Goal: Transaction & Acquisition: Purchase product/service

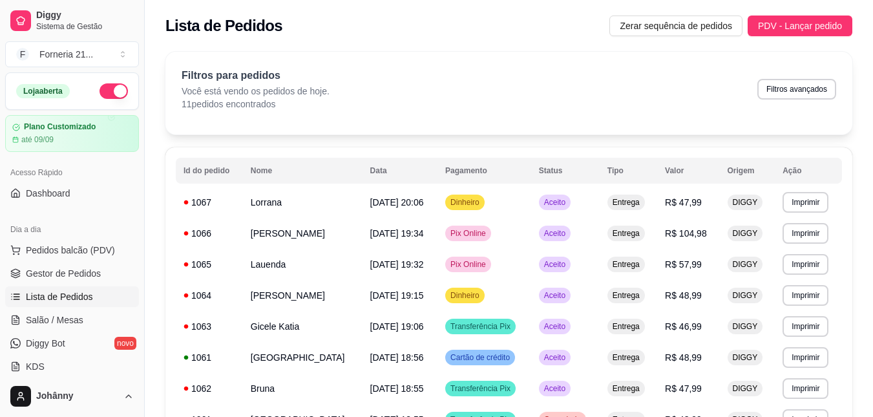
click at [377, 74] on div "Filtros para pedidos Você está vendo os pedidos de hoje. 11 pedidos encontrados…" at bounding box center [509, 89] width 655 height 43
click at [772, 38] on div "Lista de Pedidos Zerar sequência de pedidos PDV - Lançar pedido" at bounding box center [509, 22] width 729 height 44
click at [776, 23] on span "PDV - Lançar pedido" at bounding box center [800, 26] width 84 height 14
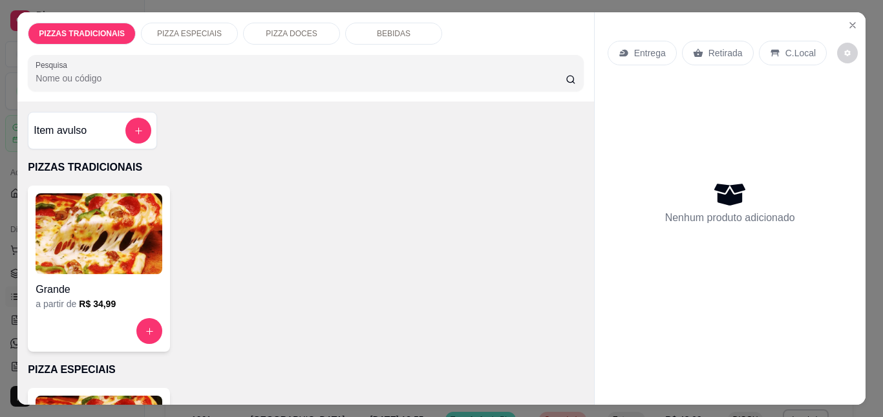
click at [129, 204] on img at bounding box center [99, 233] width 127 height 81
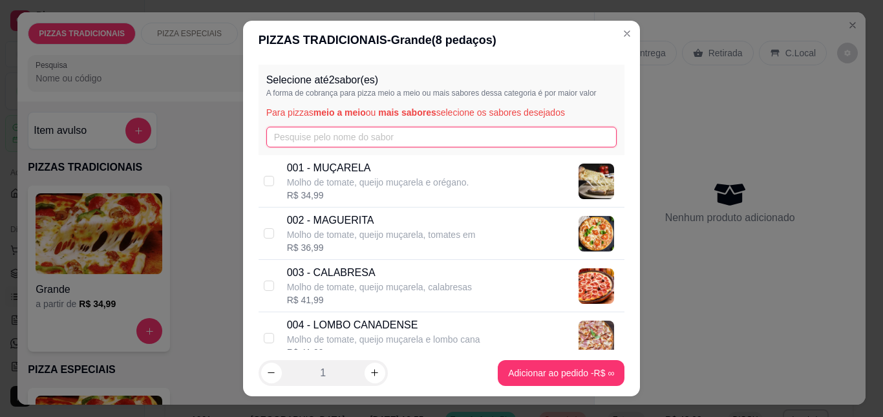
click at [286, 131] on input "text" at bounding box center [441, 137] width 351 height 21
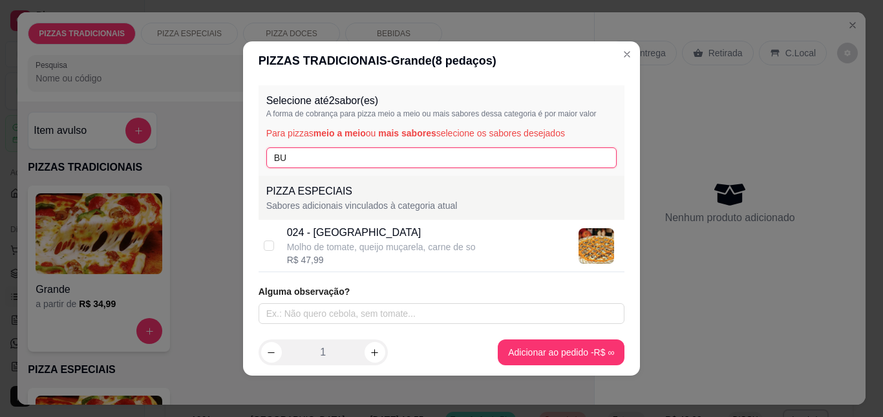
type input "BU"
click at [351, 246] on div "Molho de tomate, queijo muçarela, carne de so" at bounding box center [381, 246] width 189 height 13
checkbox input "true"
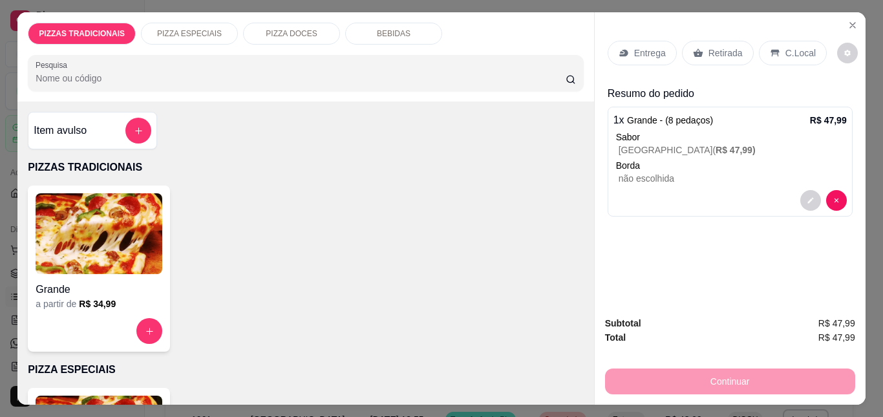
click at [661, 56] on div "Entrega" at bounding box center [642, 53] width 69 height 25
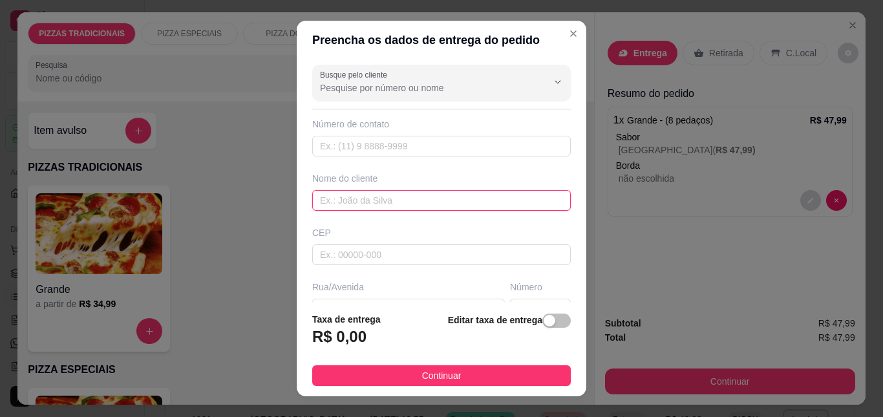
click at [389, 199] on input "text" at bounding box center [441, 200] width 259 height 21
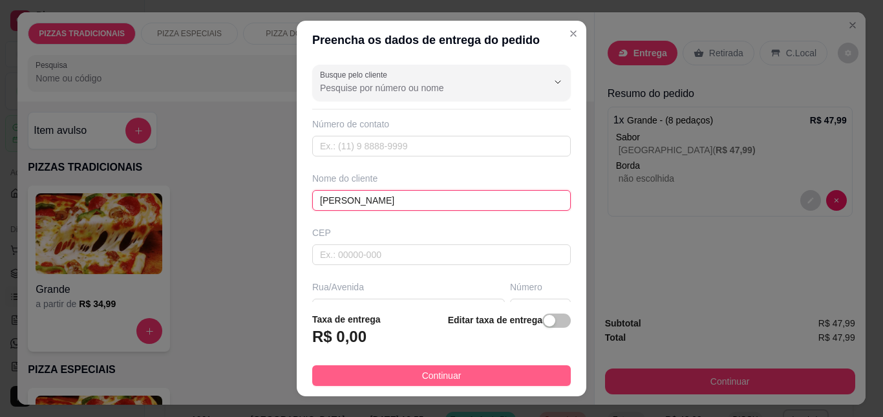
type input "[PERSON_NAME]"
click at [524, 380] on button "Continuar" at bounding box center [441, 375] width 259 height 21
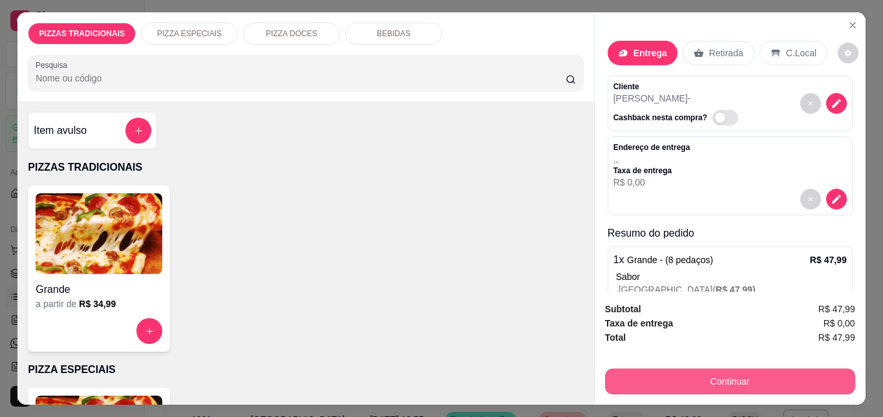
click at [621, 375] on button "Continuar" at bounding box center [730, 381] width 250 height 26
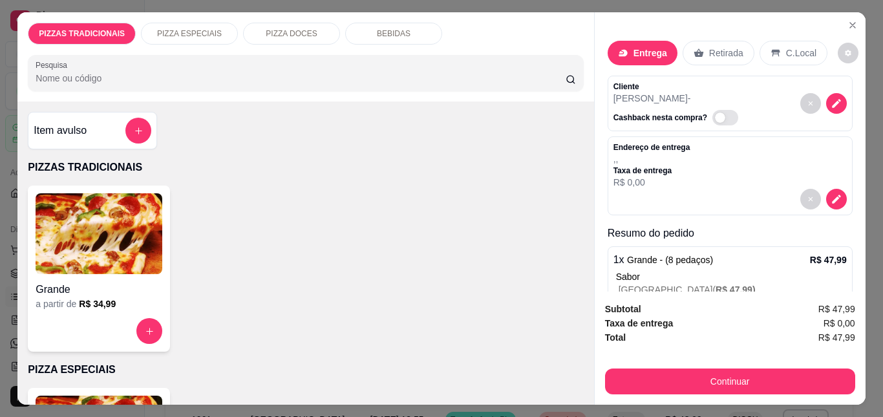
click at [138, 257] on img at bounding box center [99, 233] width 127 height 81
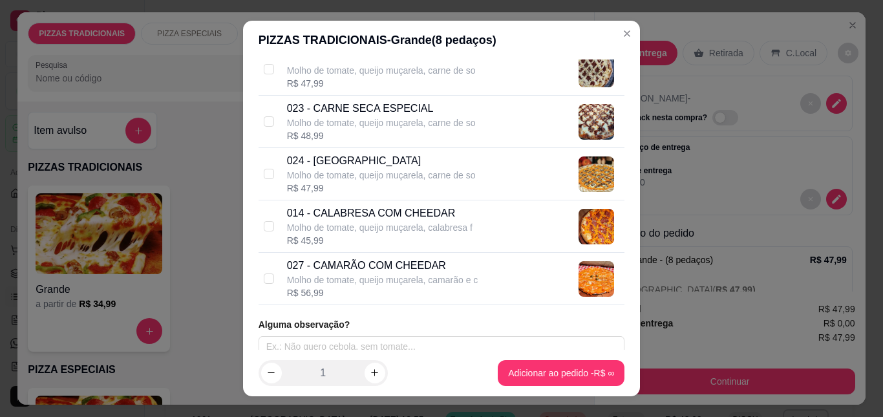
scroll to position [1357, 0]
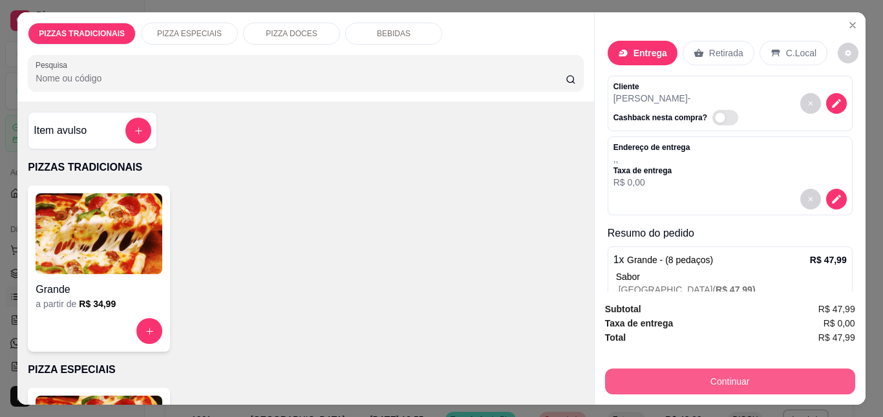
click at [681, 378] on button "Continuar" at bounding box center [730, 381] width 250 height 26
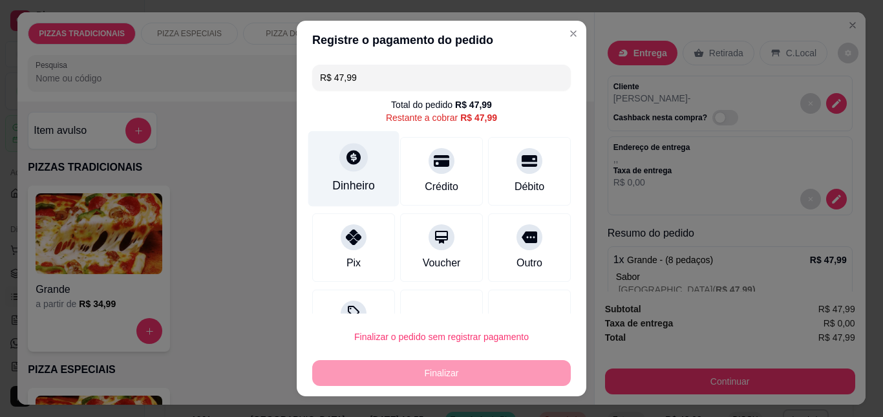
click at [360, 182] on div "Dinheiro" at bounding box center [353, 185] width 43 height 17
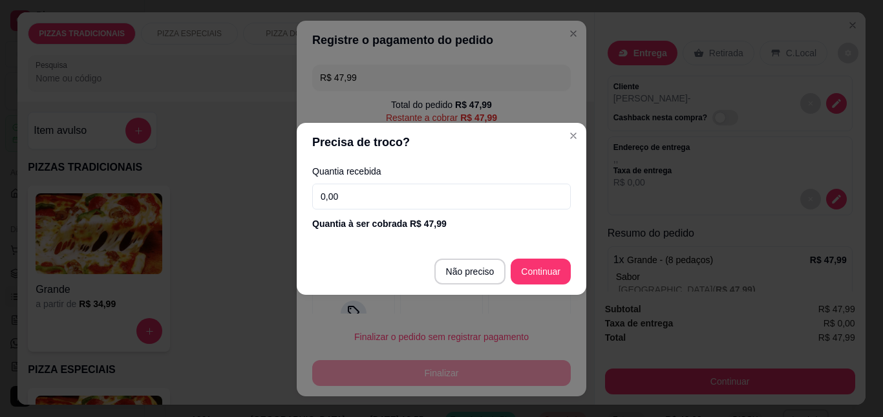
click at [415, 200] on input "0,00" at bounding box center [441, 197] width 259 height 26
type input "50,00"
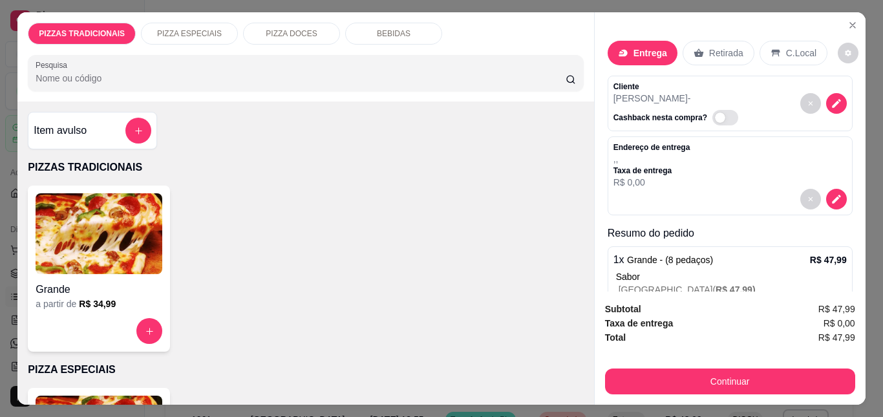
click at [675, 270] on div "Sabor" at bounding box center [731, 276] width 231 height 13
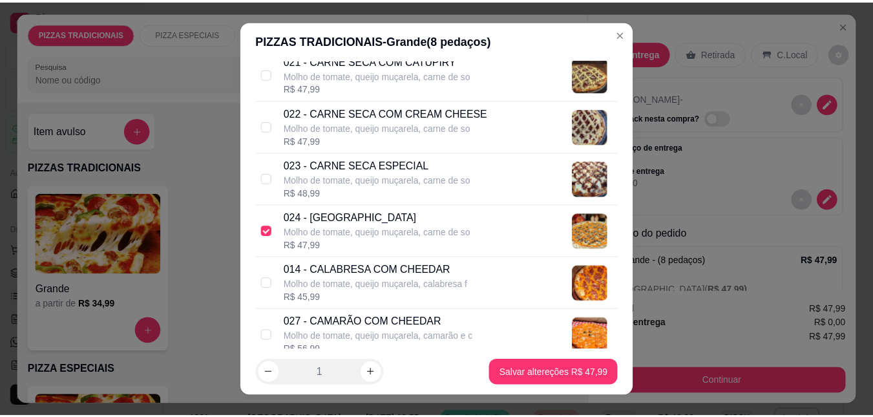
scroll to position [1364, 0]
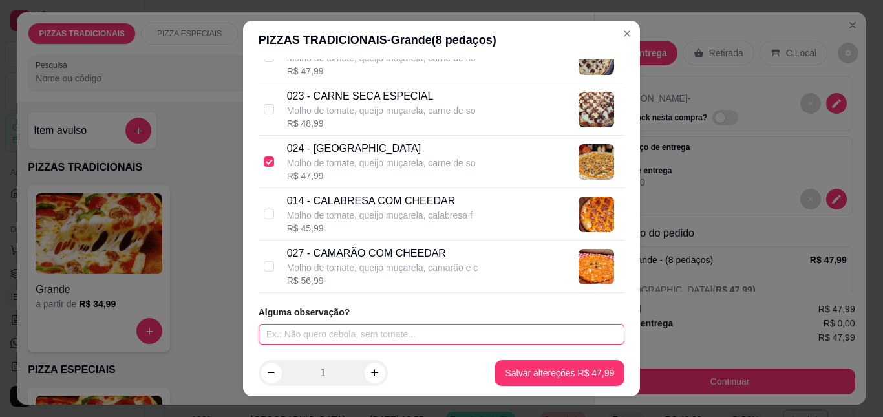
click at [309, 335] on input "text" at bounding box center [442, 334] width 367 height 21
type input "SEM CHEEDAR"
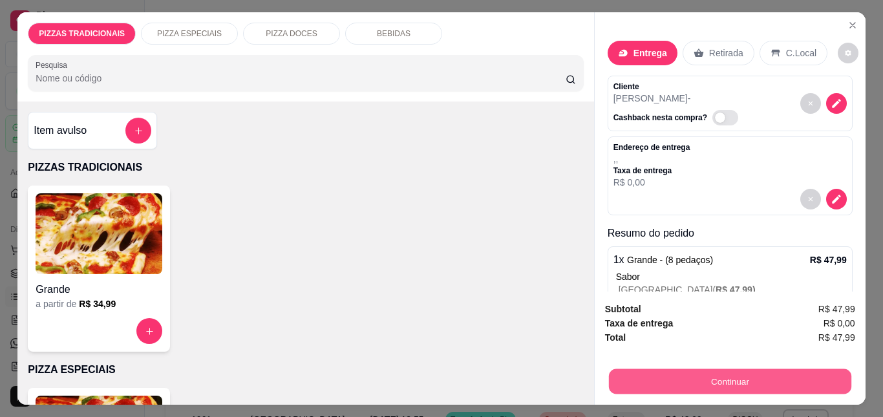
click at [638, 374] on button "Continuar" at bounding box center [729, 380] width 242 height 25
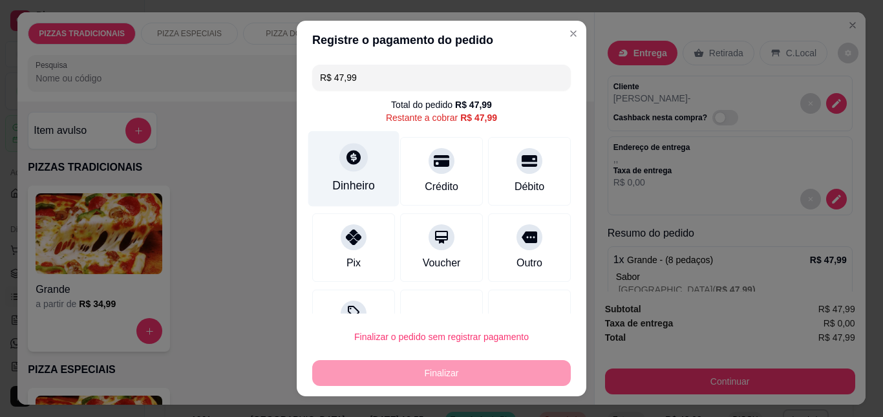
click at [360, 185] on div "Dinheiro" at bounding box center [353, 185] width 43 height 17
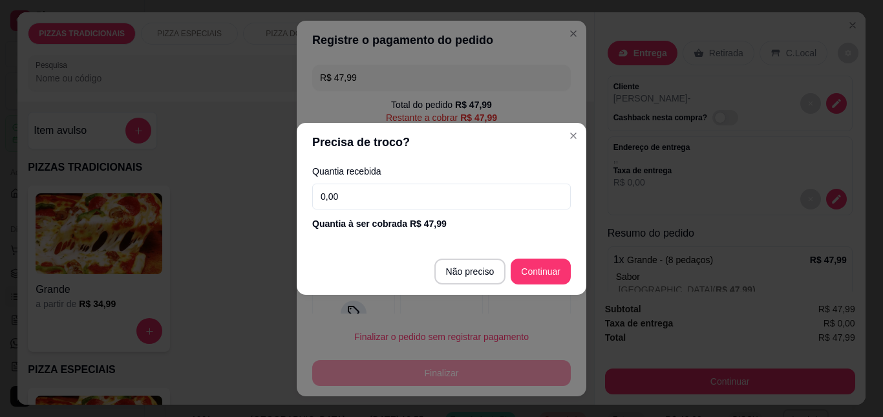
click at [409, 213] on div "Quantia recebida 0,00 Quantia à ser cobrada R$ 47,99" at bounding box center [442, 199] width 290 height 74
click at [414, 192] on input "0,00" at bounding box center [441, 197] width 259 height 26
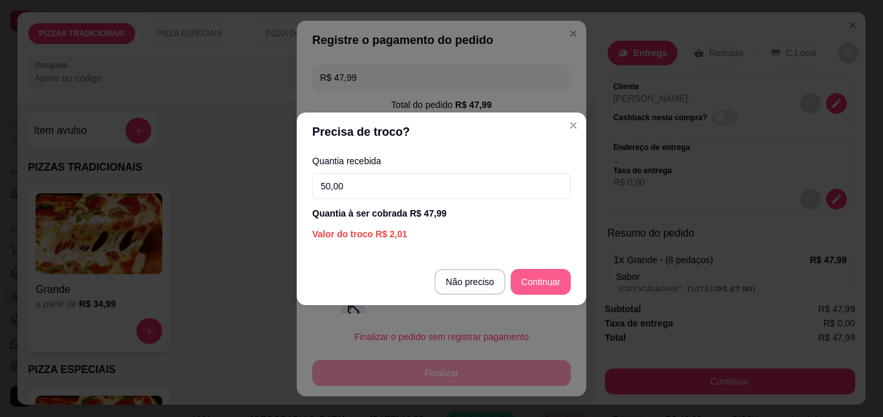
type input "50,00"
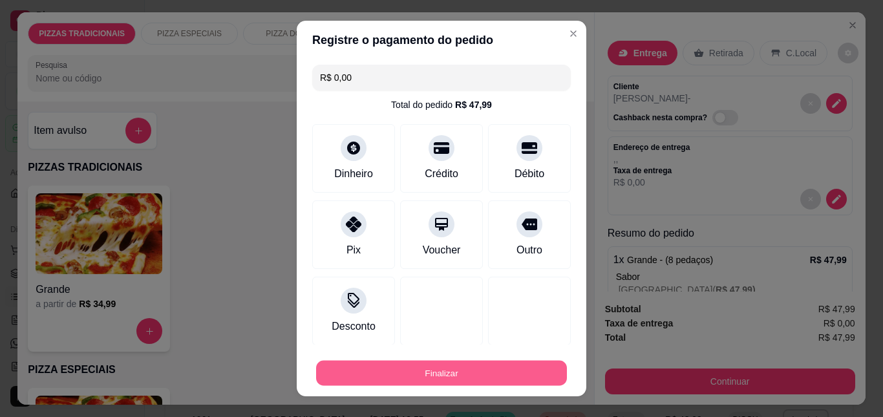
click at [515, 369] on button "Finalizar" at bounding box center [441, 372] width 251 height 25
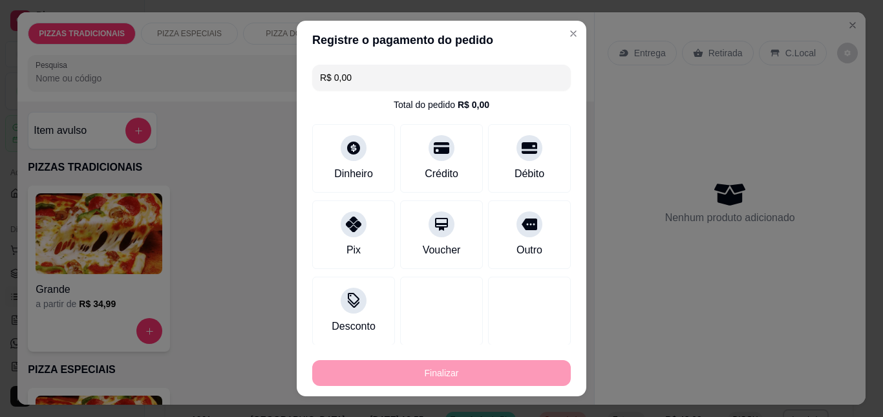
type input "-R$ 47,99"
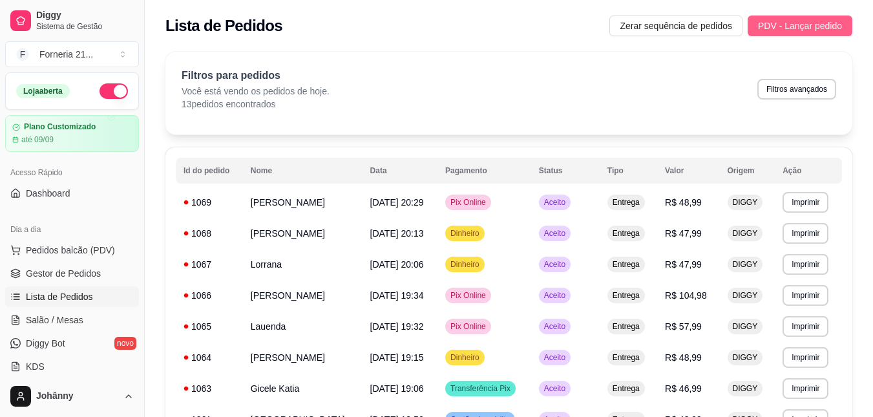
click at [789, 24] on span "PDV - Lançar pedido" at bounding box center [800, 26] width 84 height 14
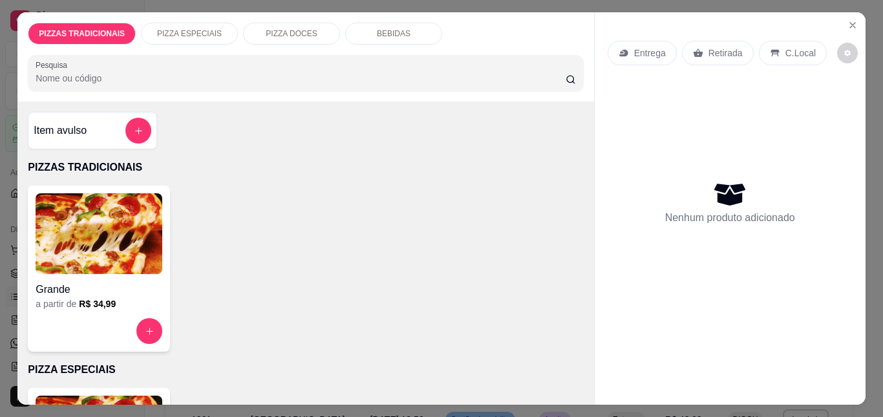
click at [149, 198] on img at bounding box center [99, 233] width 127 height 81
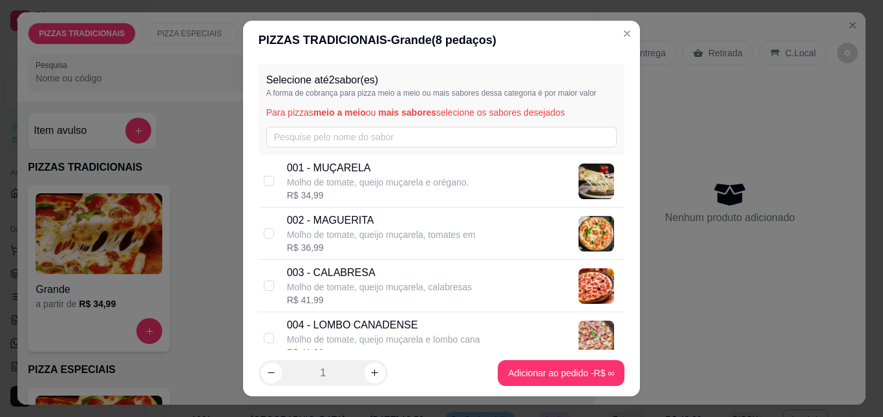
click at [322, 240] on p "Molho de tomate, queijo muçarela, tomates em" at bounding box center [381, 234] width 189 height 13
checkbox input "true"
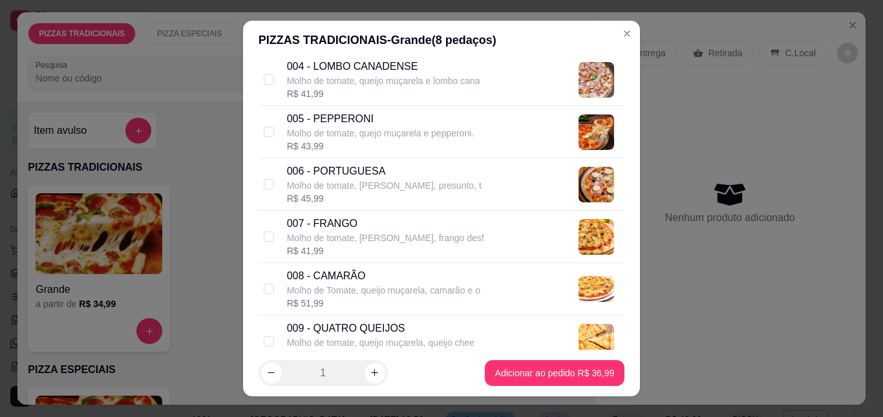
click at [361, 187] on p "Molho de tomate, [PERSON_NAME], presunto, t" at bounding box center [384, 185] width 195 height 13
checkbox input "true"
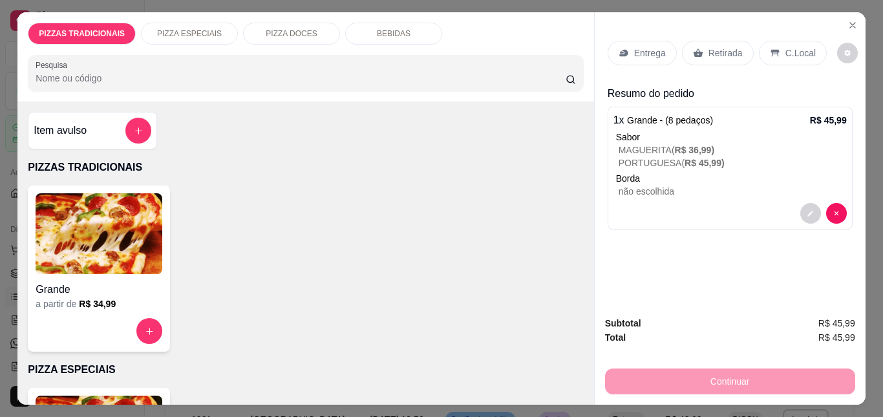
click at [628, 52] on div "Entrega" at bounding box center [642, 53] width 69 height 25
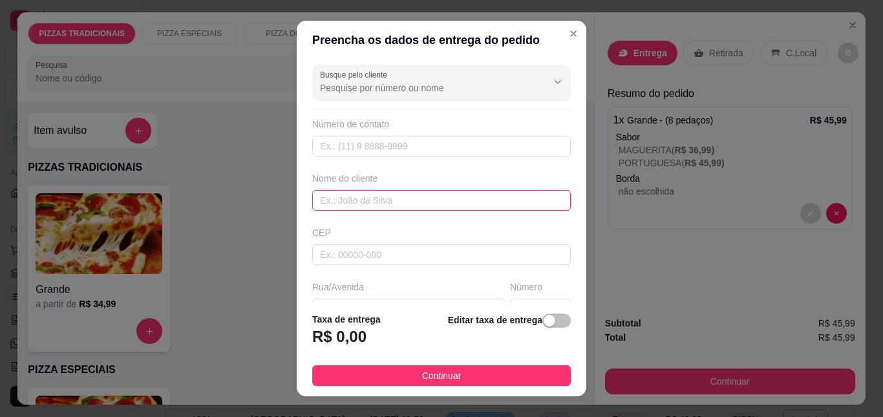
click at [365, 198] on input "text" at bounding box center [441, 200] width 259 height 21
type input "I"
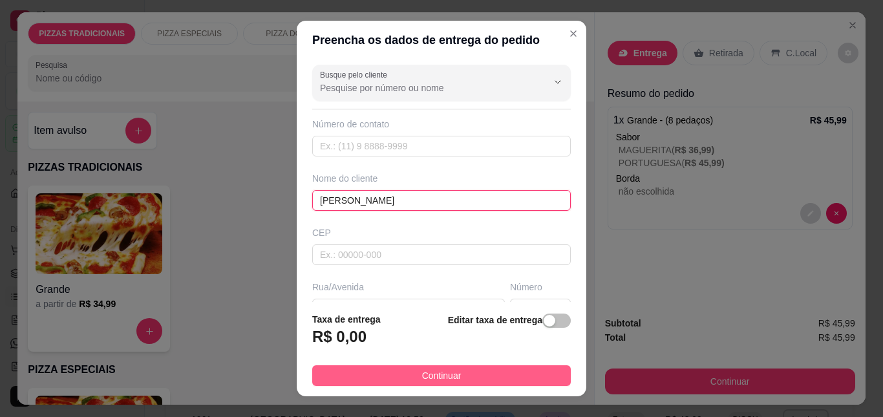
type input "[PERSON_NAME]"
click at [450, 381] on span "Continuar" at bounding box center [441, 375] width 39 height 14
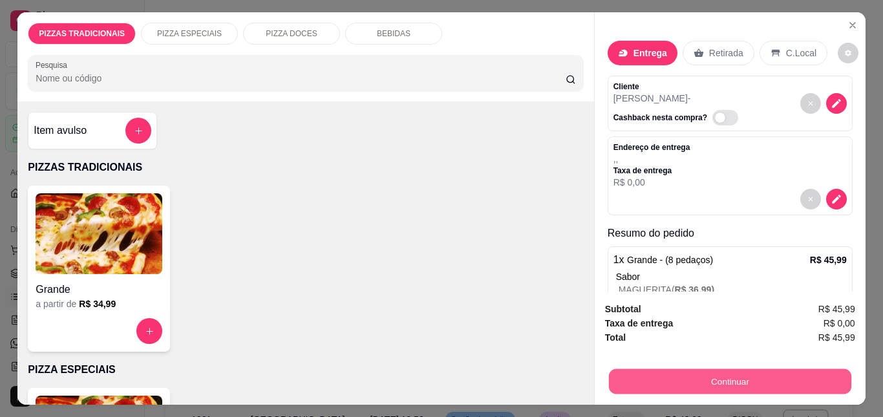
click at [647, 376] on button "Continuar" at bounding box center [729, 380] width 242 height 25
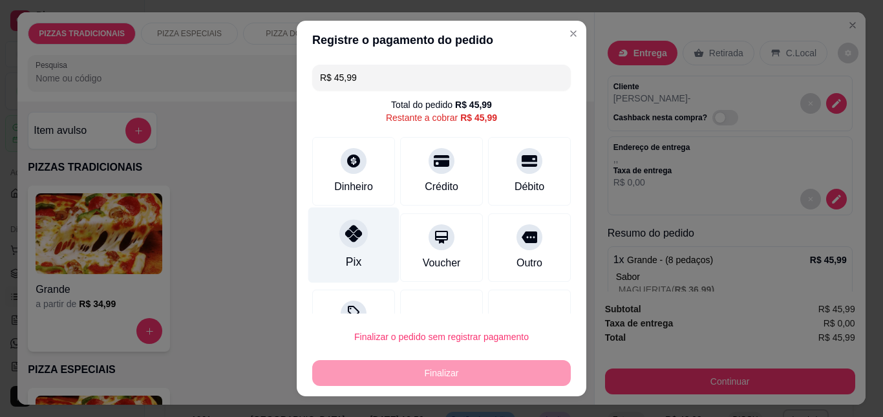
click at [345, 230] on icon at bounding box center [353, 233] width 17 height 17
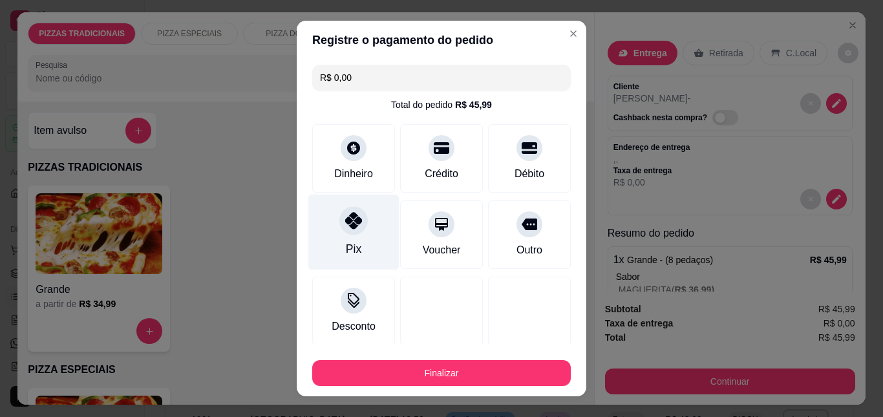
click at [345, 213] on icon at bounding box center [353, 220] width 17 height 17
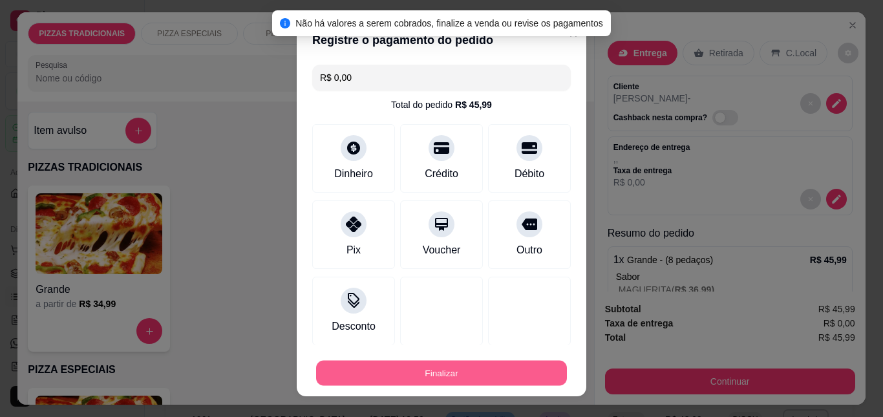
click at [498, 376] on button "Finalizar" at bounding box center [441, 372] width 251 height 25
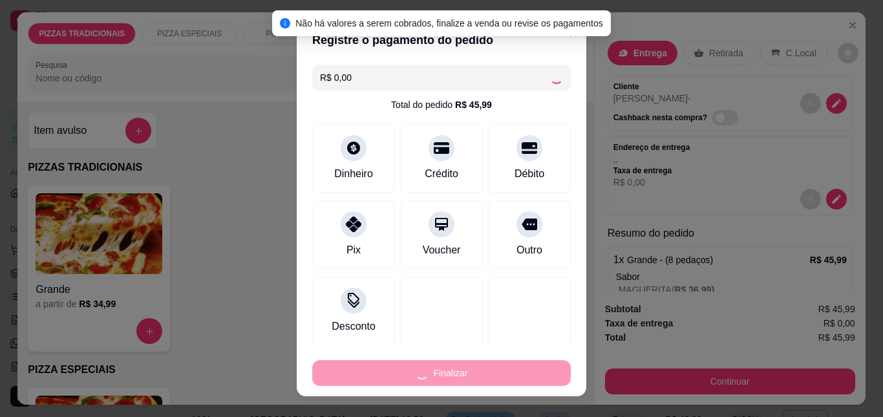
type input "-R$ 45,99"
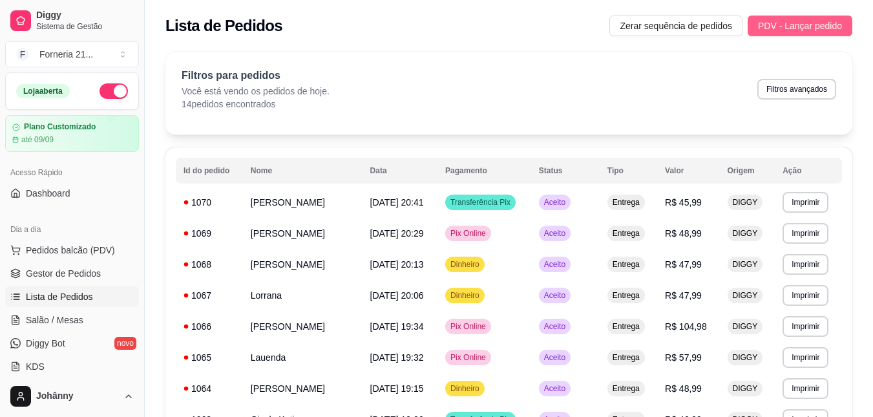
click at [797, 23] on span "PDV - Lançar pedido" at bounding box center [800, 26] width 84 height 14
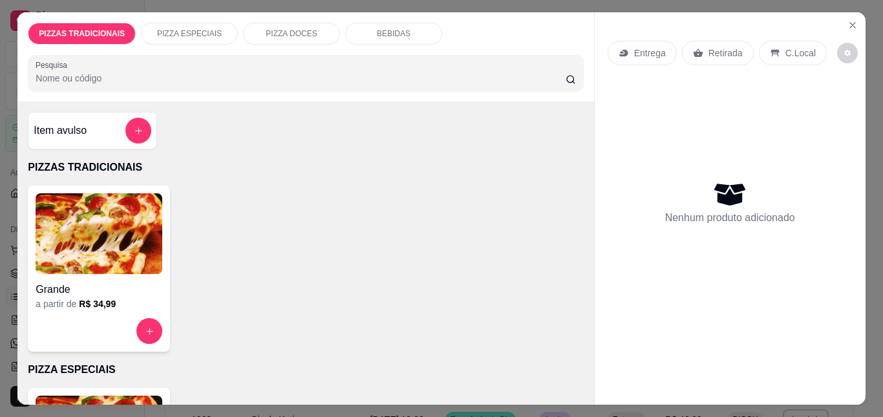
click at [90, 239] on img at bounding box center [99, 233] width 127 height 81
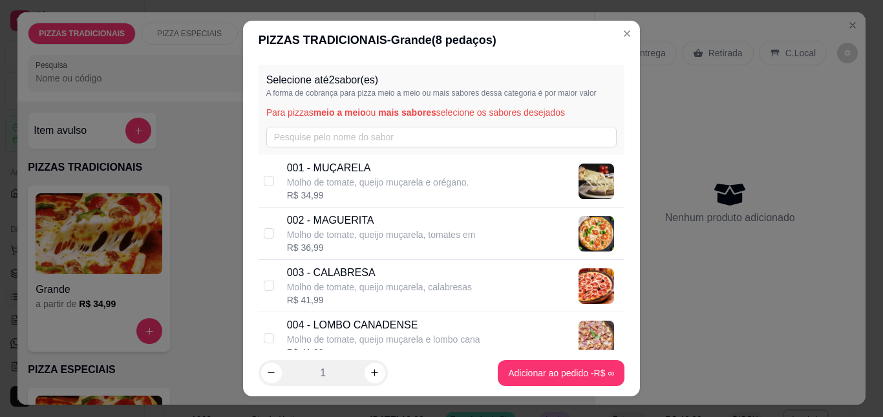
click at [358, 187] on p "Molho de tomate, queijo muçarela e orégano." at bounding box center [378, 182] width 182 height 13
checkbox input "true"
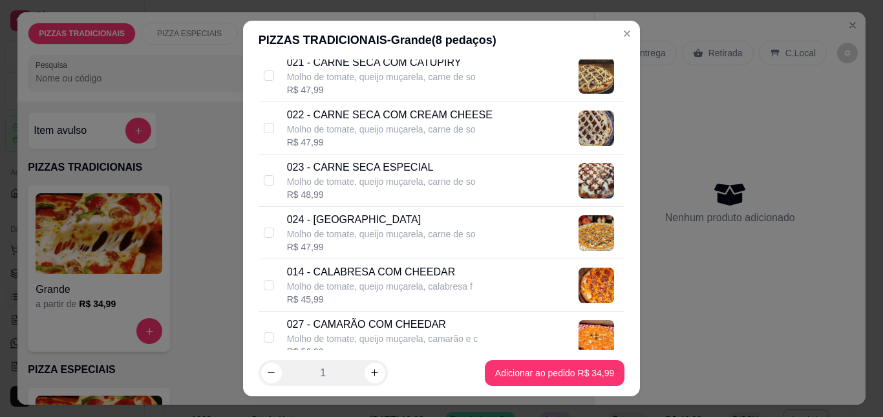
scroll to position [1364, 0]
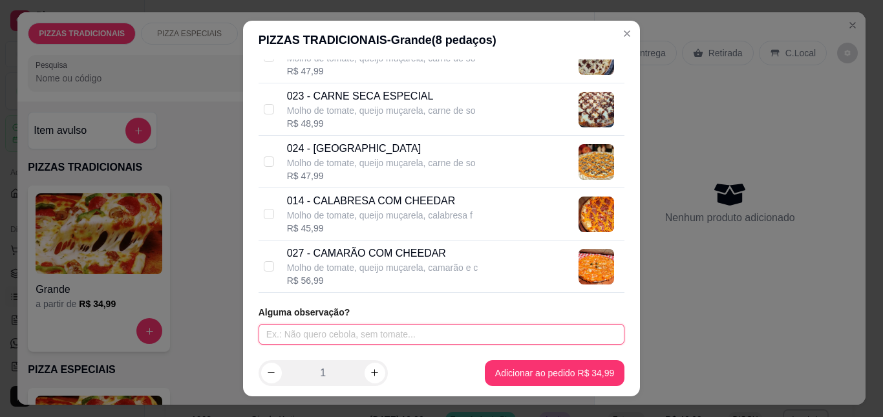
click at [346, 331] on input "text" at bounding box center [442, 334] width 367 height 21
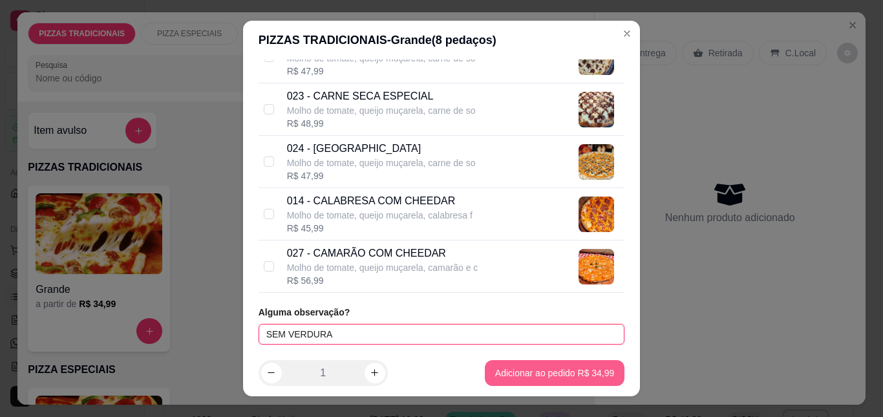
type input "SEM VERDURA"
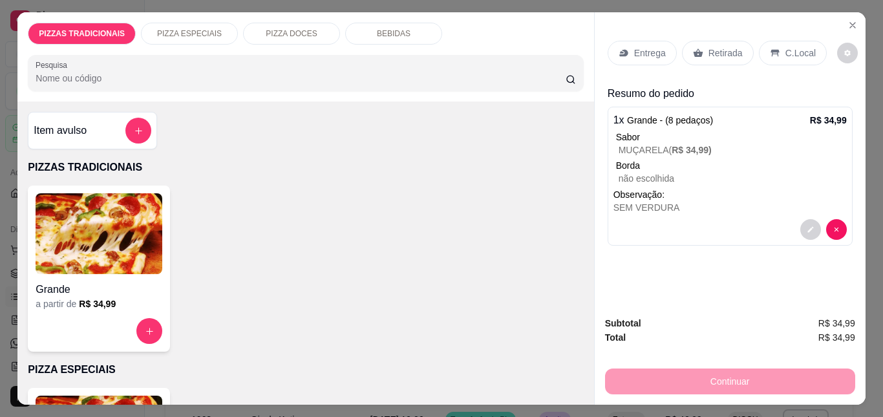
click at [110, 234] on img at bounding box center [99, 233] width 127 height 81
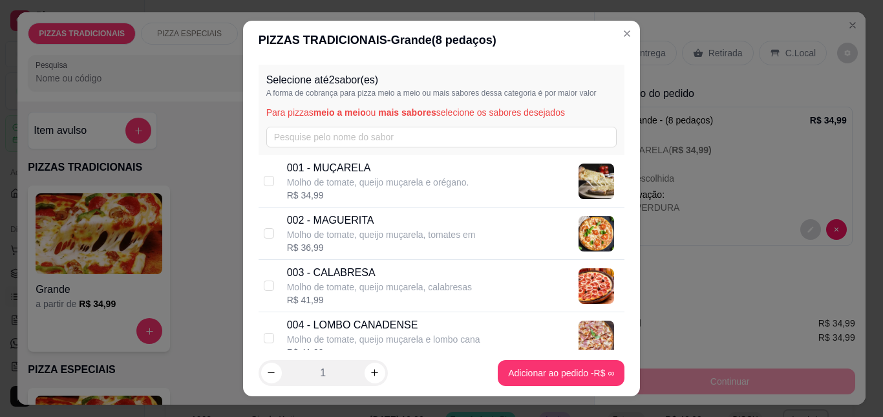
click at [357, 238] on p "Molho de tomate, queijo muçarela, tomates em" at bounding box center [381, 234] width 189 height 13
checkbox input "true"
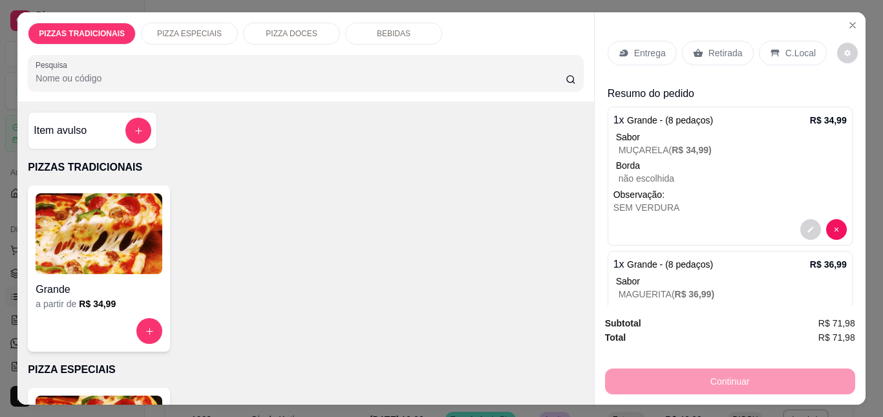
click at [625, 51] on div "Entrega" at bounding box center [642, 53] width 69 height 25
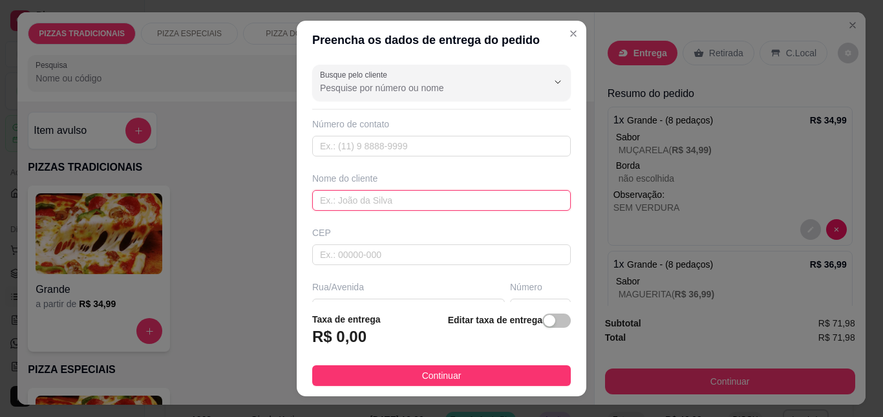
click at [372, 200] on input "text" at bounding box center [441, 200] width 259 height 21
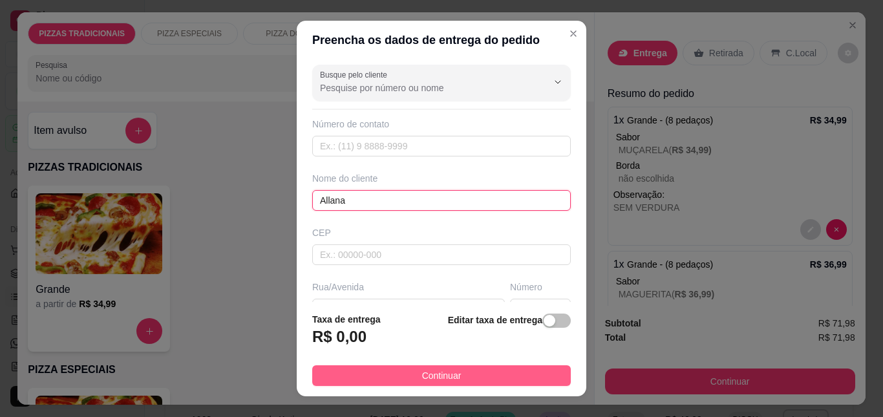
type input "Allana"
click at [384, 379] on button "Continuar" at bounding box center [441, 375] width 259 height 21
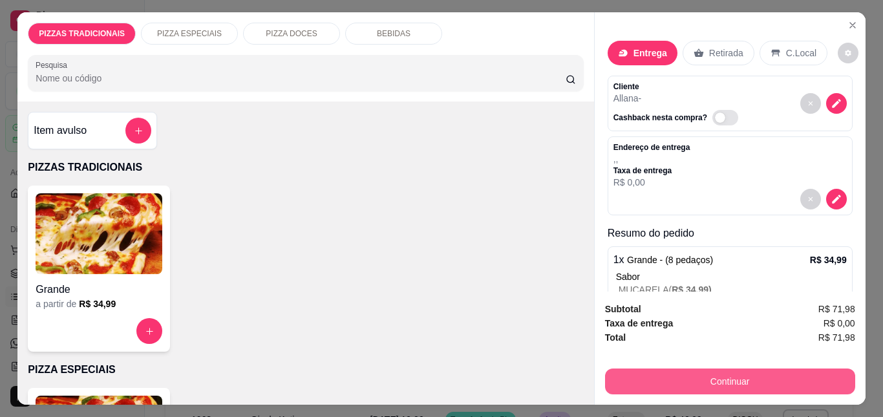
click at [692, 376] on button "Continuar" at bounding box center [730, 381] width 250 height 26
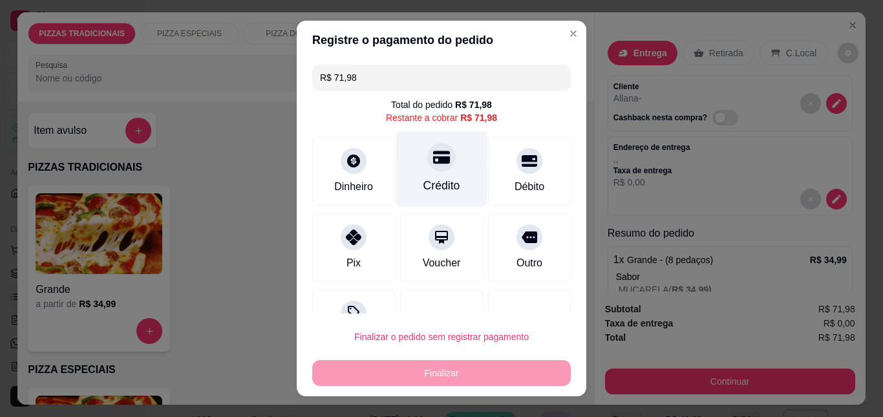
click at [442, 178] on div "Crédito" at bounding box center [441, 185] width 37 height 17
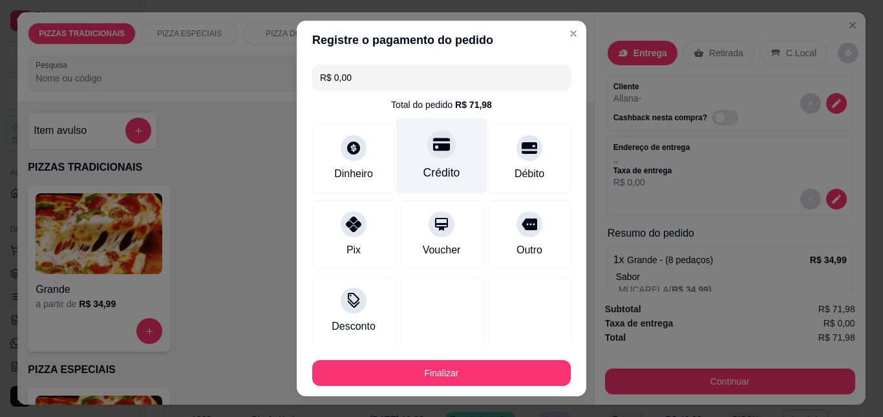
click at [430, 165] on div "Crédito" at bounding box center [441, 172] width 37 height 17
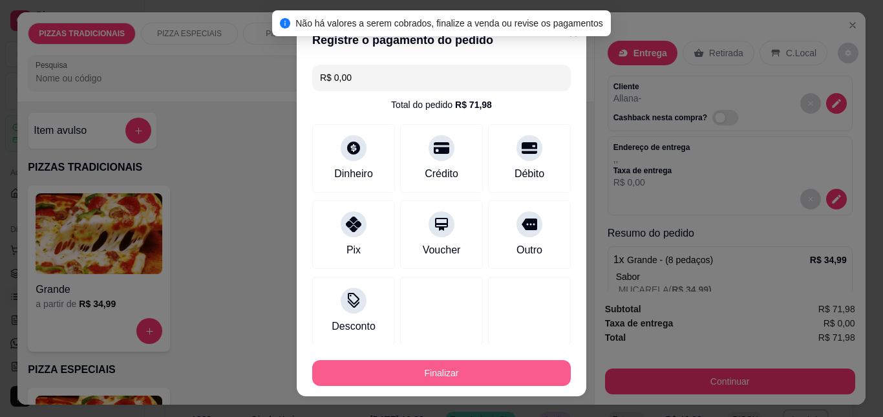
click at [477, 369] on button "Finalizar" at bounding box center [441, 373] width 259 height 26
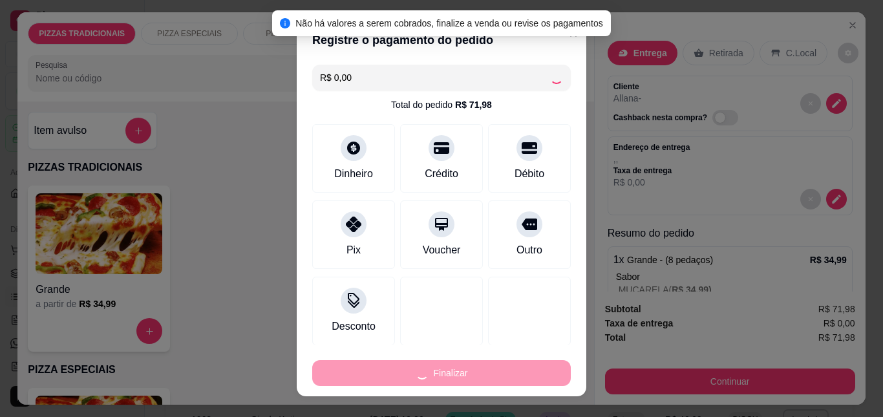
type input "-R$ 71,98"
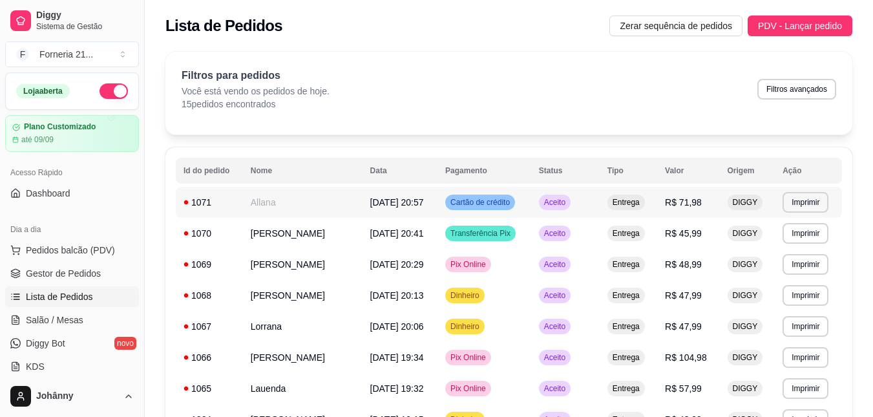
click at [681, 200] on span "R$ 71,98" at bounding box center [683, 202] width 37 height 10
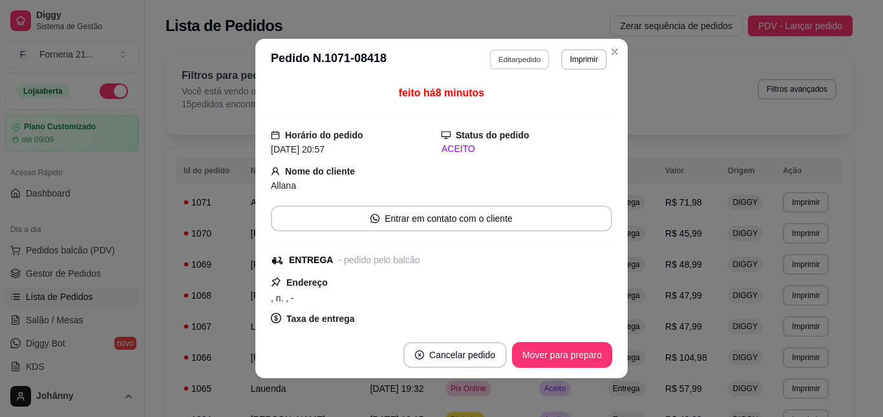
click at [512, 61] on button "Editar pedido" at bounding box center [520, 59] width 60 height 20
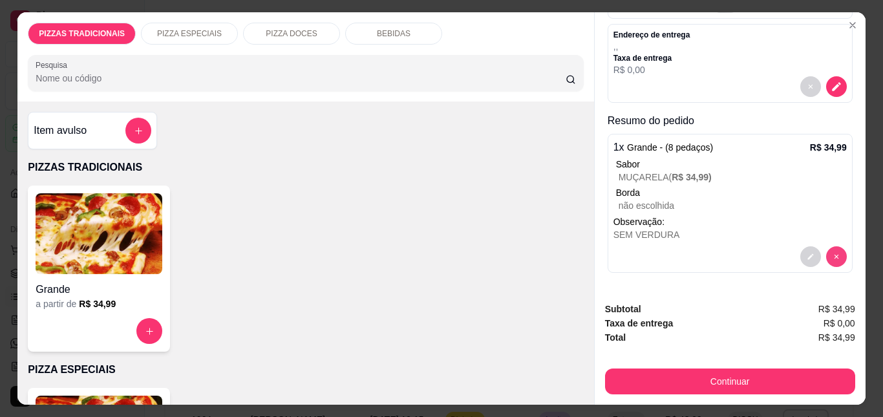
scroll to position [112, 0]
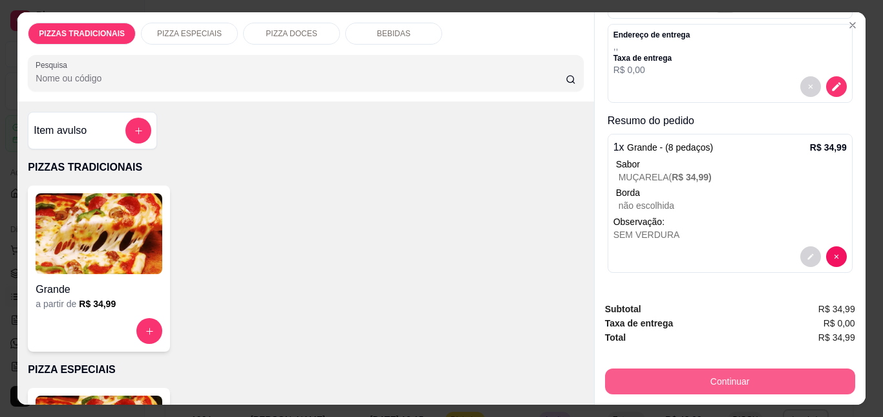
click at [719, 369] on button "Continuar" at bounding box center [730, 381] width 250 height 26
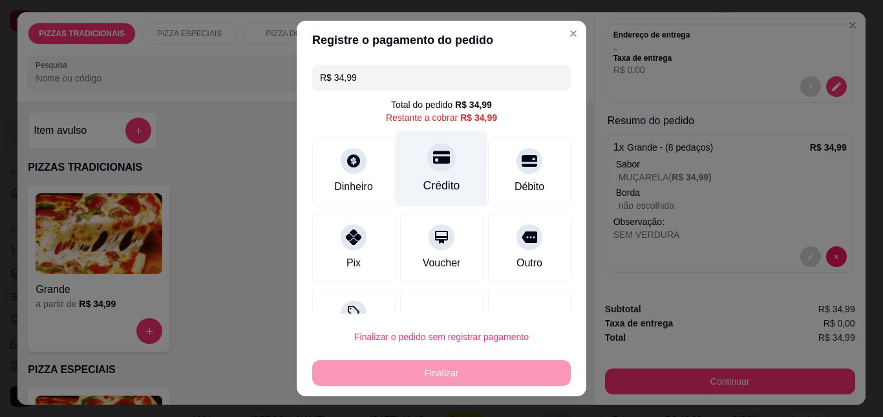
click at [418, 171] on div "Crédito" at bounding box center [441, 169] width 91 height 76
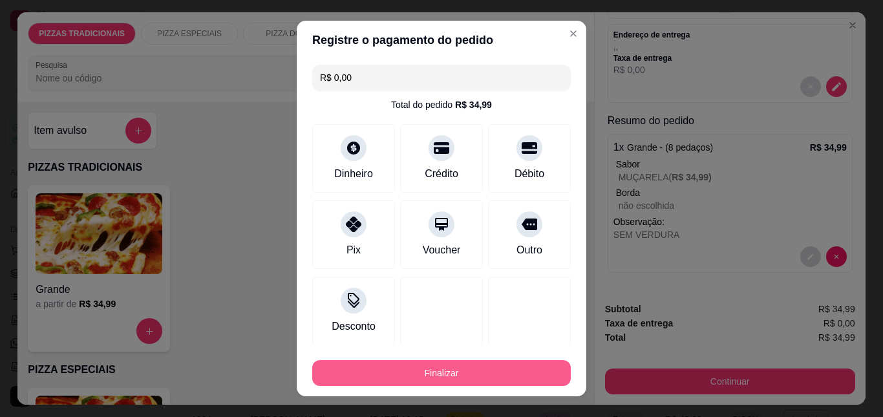
click at [491, 360] on div "Finalizar" at bounding box center [441, 373] width 259 height 26
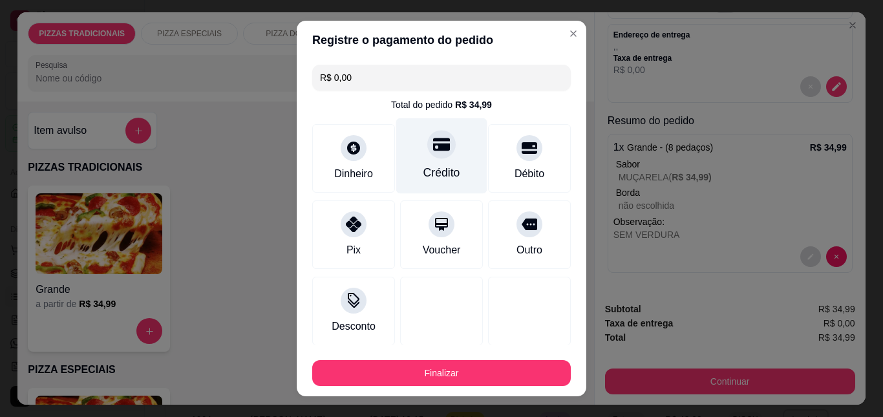
click at [425, 164] on div "Crédito" at bounding box center [441, 156] width 91 height 76
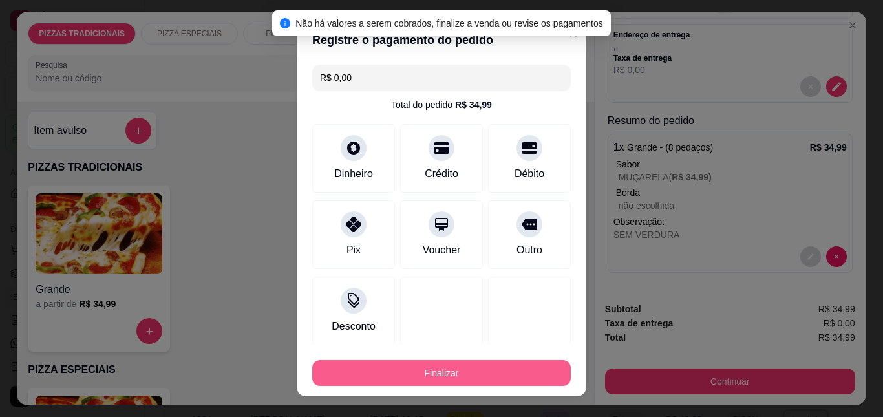
click at [494, 370] on button "Finalizar" at bounding box center [441, 373] width 259 height 26
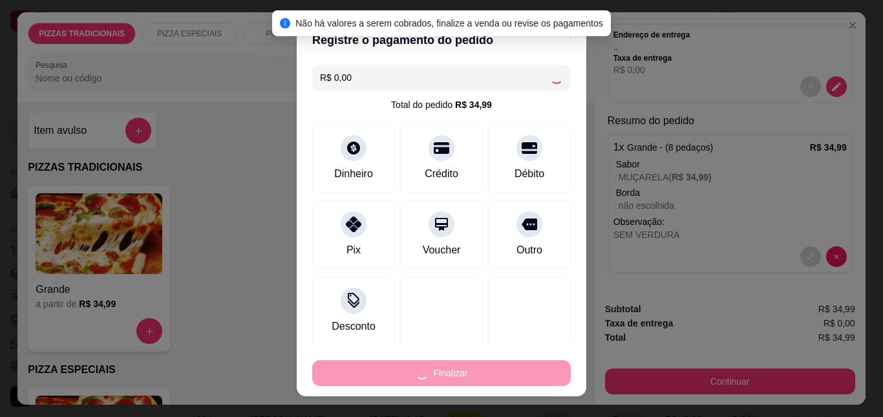
type input "-R$ 34,99"
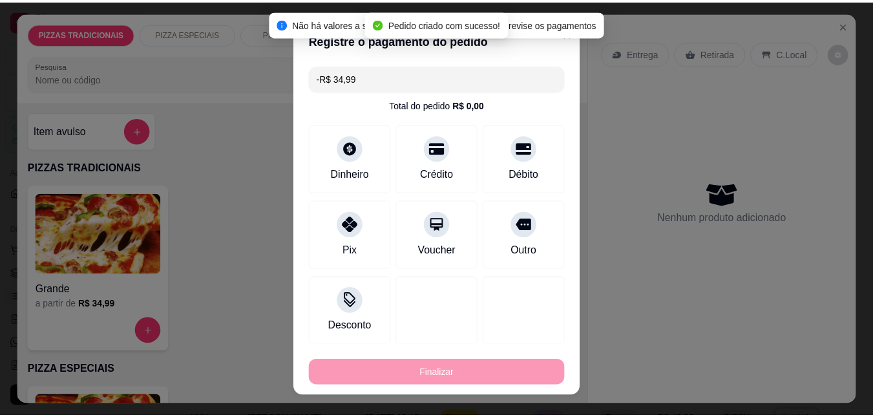
scroll to position [0, 0]
